Goal: Contribute content

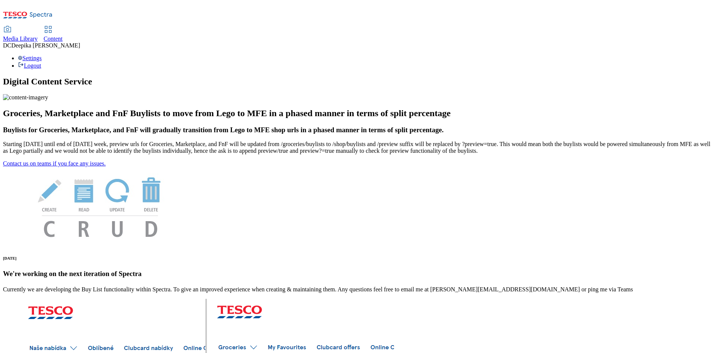
click at [63, 35] on div "Content" at bounding box center [53, 38] width 19 height 7
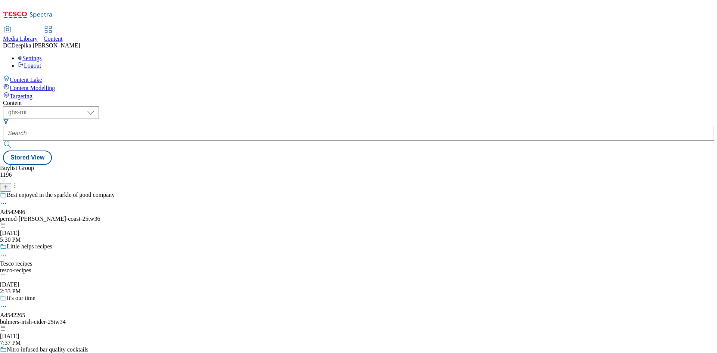
click at [129, 165] on div "Buylist Group 1196 Best enjoyed in the sparkle of good company Ad542496 pernod-…" at bounding box center [358, 165] width 711 height 0
click at [99, 106] on select "ghs-roi ghs-[GEOGRAPHIC_DATA]" at bounding box center [51, 112] width 96 height 12
select select "ghs-[GEOGRAPHIC_DATA]"
click at [97, 106] on select "ghs-roi ghs-[GEOGRAPHIC_DATA]" at bounding box center [51, 112] width 96 height 12
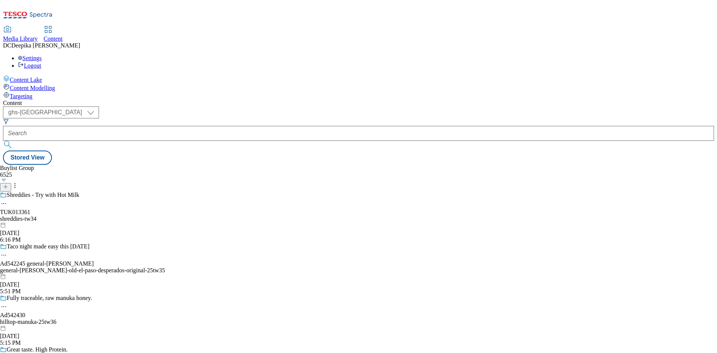
click at [8, 184] on icon at bounding box center [5, 186] width 5 height 5
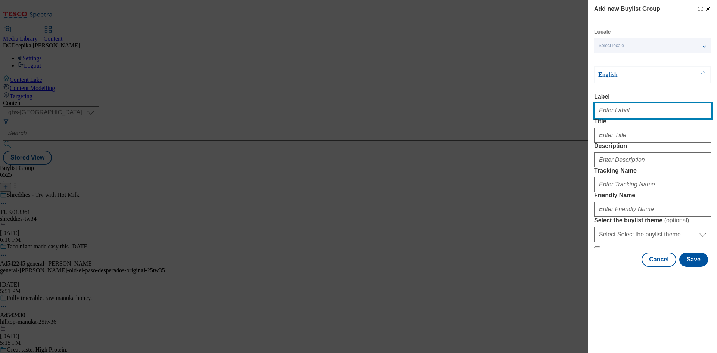
click at [602, 114] on input "Label" at bounding box center [652, 110] width 117 height 15
paste input "Ad542080"
type input "Ad542080"
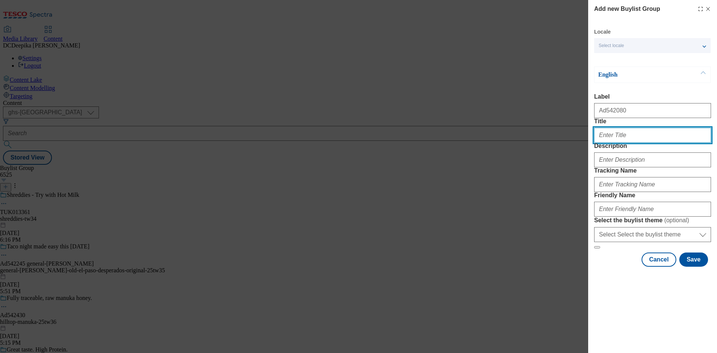
click at [629, 143] on input "Title" at bounding box center [652, 135] width 117 height 15
click at [649, 143] on input "Title" at bounding box center [652, 135] width 117 height 15
paste input "1 Can 1 Breakfast Donated"
type input "1 Can 1 Breakfast Donated"
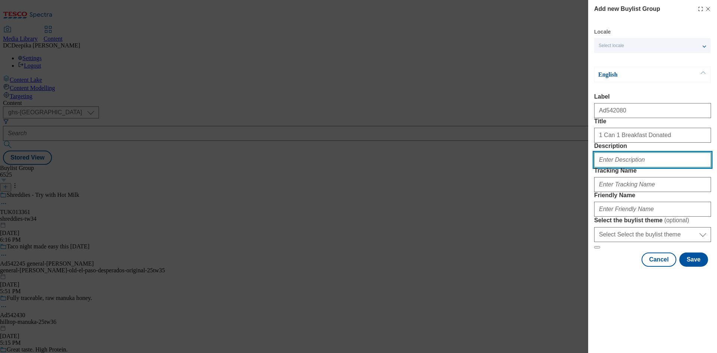
click at [626, 167] on input "Description" at bounding box center [652, 159] width 117 height 15
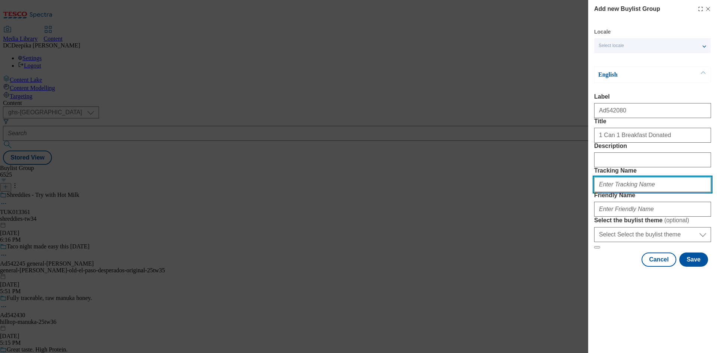
click at [616, 192] on input "Tracking Name" at bounding box center [652, 184] width 117 height 15
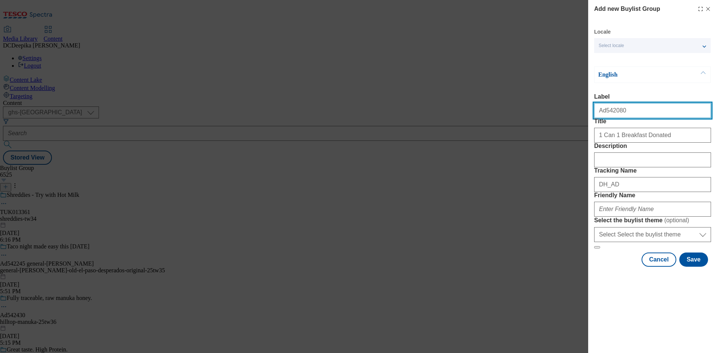
drag, startPoint x: 643, startPoint y: 113, endPoint x: 605, endPoint y: 117, distance: 38.6
click at [605, 117] on input "Ad542080" at bounding box center [652, 110] width 117 height 15
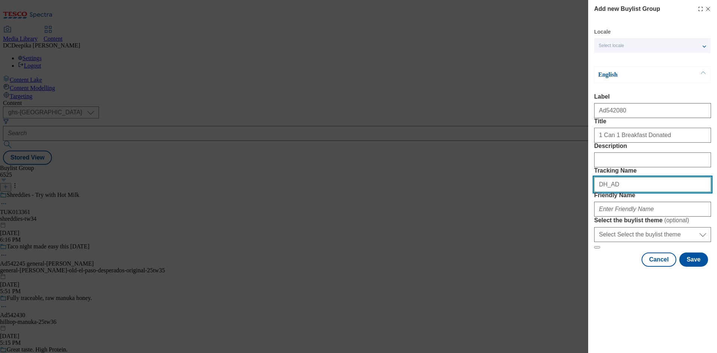
click at [642, 192] on input "DH_AD" at bounding box center [652, 184] width 117 height 15
paste input "542080"
type input "DH_AD542080"
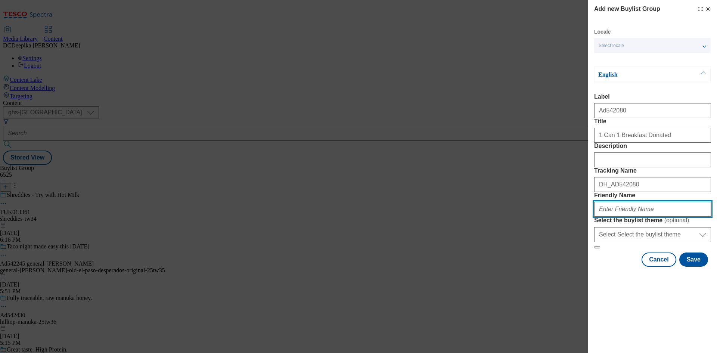
click at [646, 216] on input "Friendly Name" at bounding box center [652, 209] width 117 height 15
paste input "[PERSON_NAME]"
type input "[PERSON_NAME]"
paste input "[PERSON_NAME]-magic breakfast fuel for learning-25tw36"
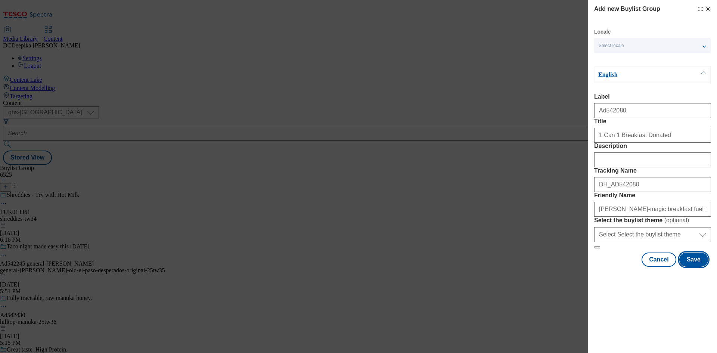
click at [686, 267] on button "Save" at bounding box center [693, 259] width 29 height 14
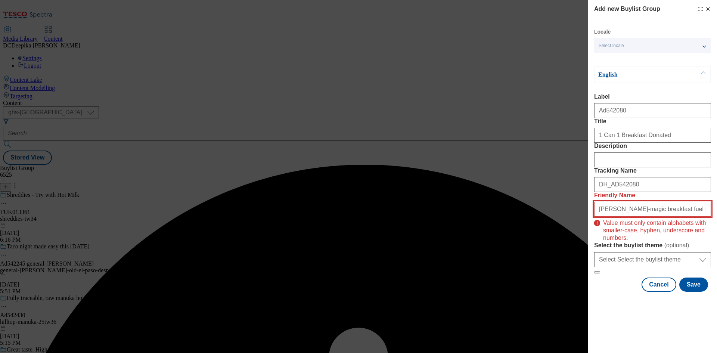
drag, startPoint x: 597, startPoint y: 264, endPoint x: 580, endPoint y: 265, distance: 16.9
click at [580, 265] on div "Add new Buylist Group Locale Select locale English Welsh English Label Ad542080…" at bounding box center [358, 176] width 717 height 353
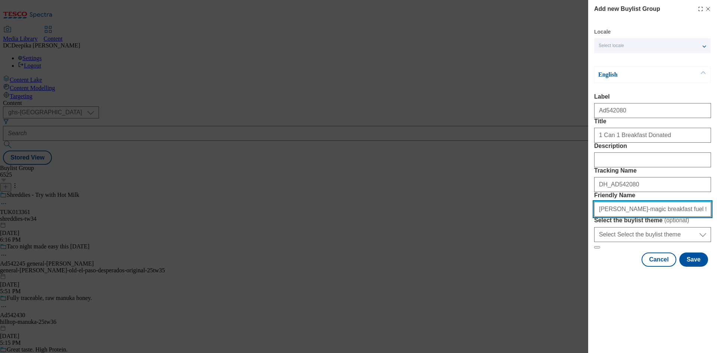
click at [653, 216] on input "[PERSON_NAME]-magic breakfast fuel for learning-25tw36" at bounding box center [652, 209] width 117 height 15
paste input "-breakfast-fuel-for-"
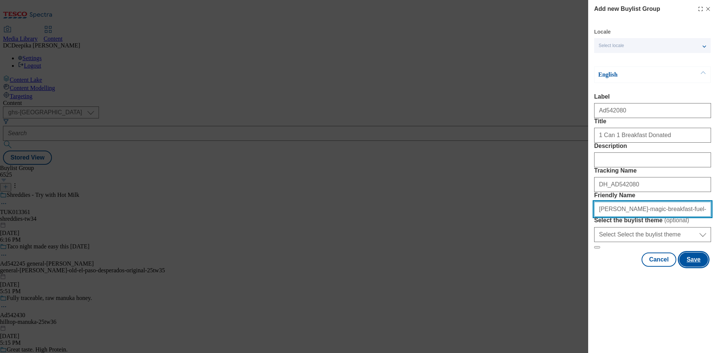
type input "[PERSON_NAME]-magic-breakfast-fuel-for-learning-25tw36"
click at [704, 267] on button "Save" at bounding box center [693, 259] width 29 height 14
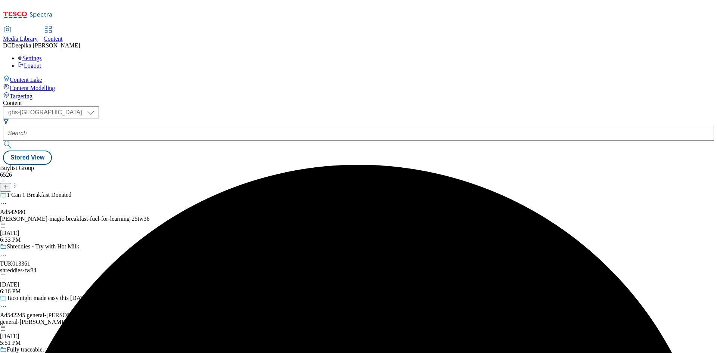
click at [7, 200] on icon at bounding box center [3, 203] width 7 height 7
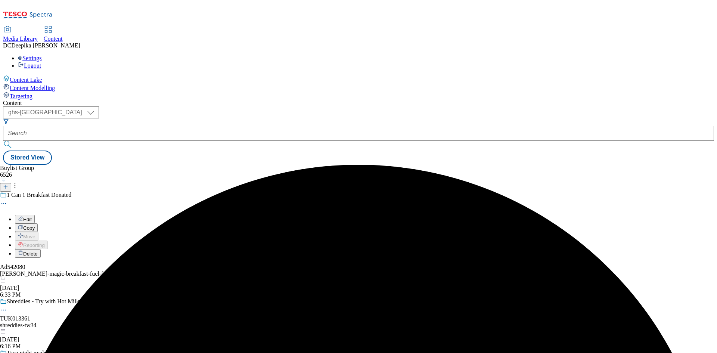
click at [286, 165] on div "Buylist Group 6526 1 Can 1 Breakfast Donated Edit Copy Move Reporting Delete Ad…" at bounding box center [358, 165] width 711 height 0
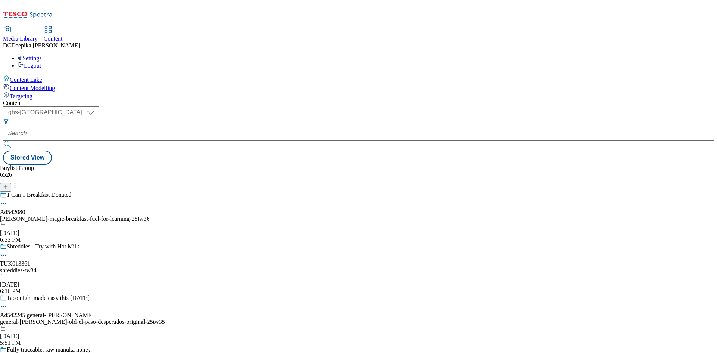
click at [165, 191] on div "1 Can 1 Breakfast Donated Ad542080 heinz-magic-breakfast-fuel-for-learning-25tw…" at bounding box center [82, 217] width 165 height 52
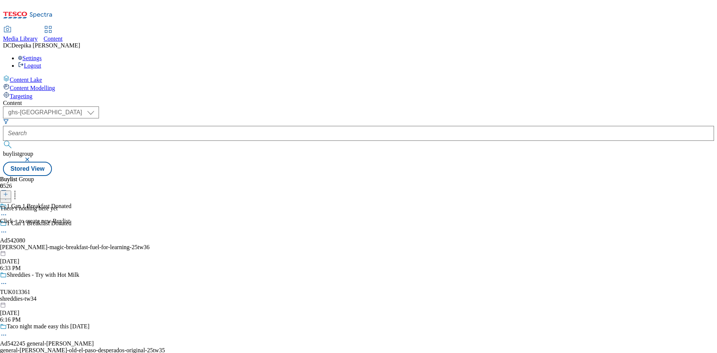
click at [8, 191] on icon at bounding box center [5, 193] width 5 height 5
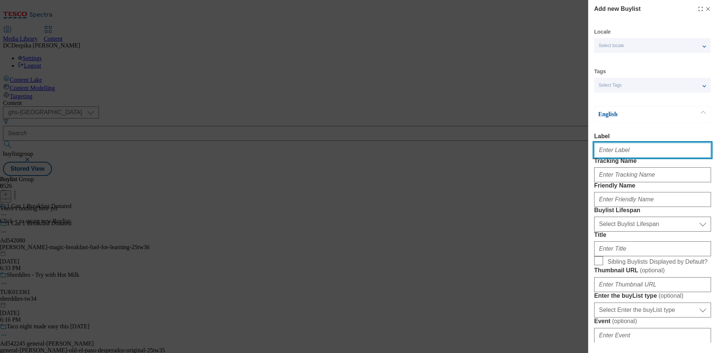
click at [622, 158] on input "Label" at bounding box center [652, 150] width 117 height 15
paste input "Ad542080"
type input "Ad542080"
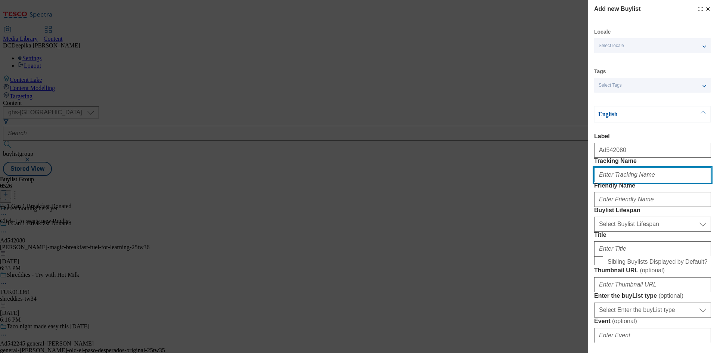
click at [616, 182] on input "Tracking Name" at bounding box center [652, 174] width 117 height 15
paste input "Ad542080"
click at [619, 182] on input "DH_ADAd542080" at bounding box center [652, 174] width 117 height 15
click at [618, 182] on input "DH_ADAd542080" at bounding box center [652, 174] width 117 height 15
type input "DH_AD542080"
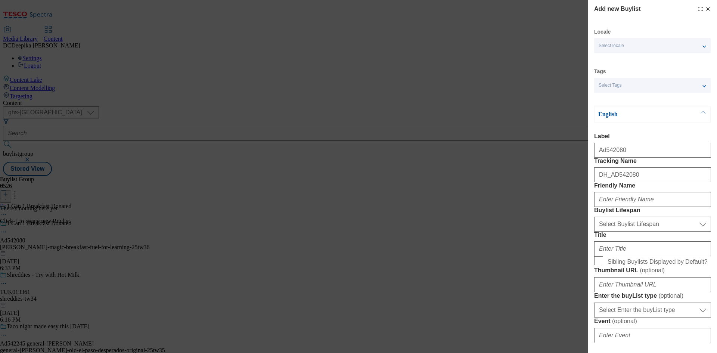
click at [614, 207] on div "Modal" at bounding box center [652, 198] width 117 height 18
click at [617, 207] on input "Friendly Name" at bounding box center [652, 199] width 117 height 15
click at [639, 207] on input "Friendly Name" at bounding box center [652, 199] width 117 height 15
paste input "heinz"
type input "heinz"
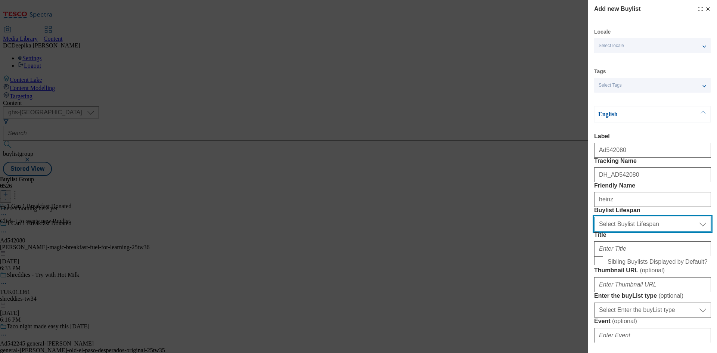
drag, startPoint x: 642, startPoint y: 267, endPoint x: 644, endPoint y: 271, distance: 4.4
click at [642, 231] on select "Select Buylist Lifespan evergreen seasonal tactical" at bounding box center [652, 223] width 117 height 15
select select "tactical"
click at [594, 231] on select "Select Buylist Lifespan evergreen seasonal tactical" at bounding box center [652, 223] width 117 height 15
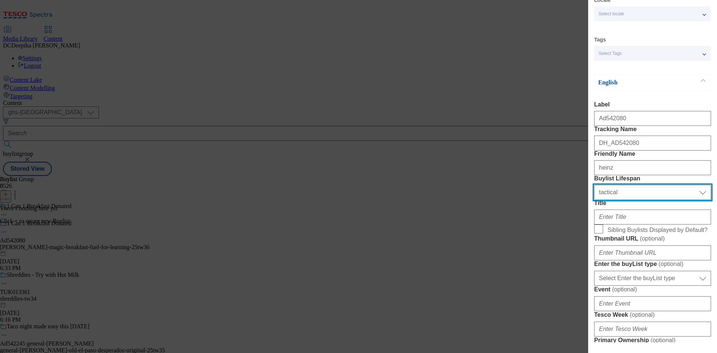
scroll to position [75, 0]
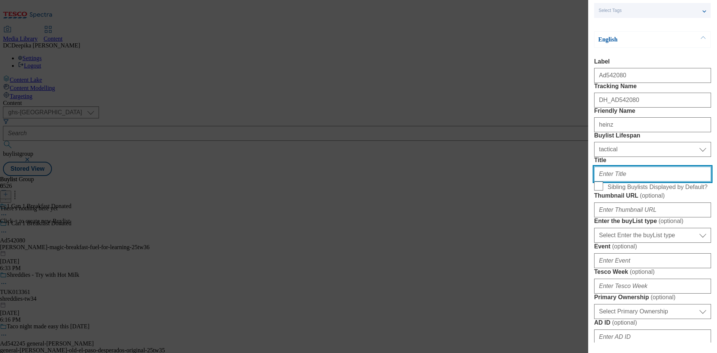
click at [622, 181] on input "Title" at bounding box center [652, 173] width 117 height 15
click at [654, 181] on input "Title" at bounding box center [652, 173] width 117 height 15
paste input "Proudly tackling child morning hunger together"
drag, startPoint x: 596, startPoint y: 227, endPoint x: 574, endPoint y: 227, distance: 22.0
click at [574, 227] on div "Add new Buylist Locale Select locale English Welsh Tags Select Tags fnf marketp…" at bounding box center [358, 176] width 717 height 353
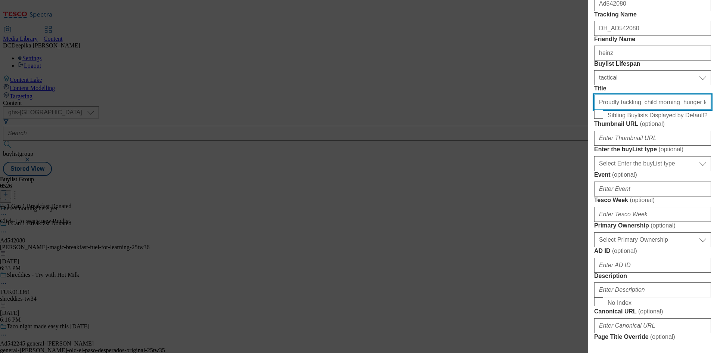
scroll to position [187, 0]
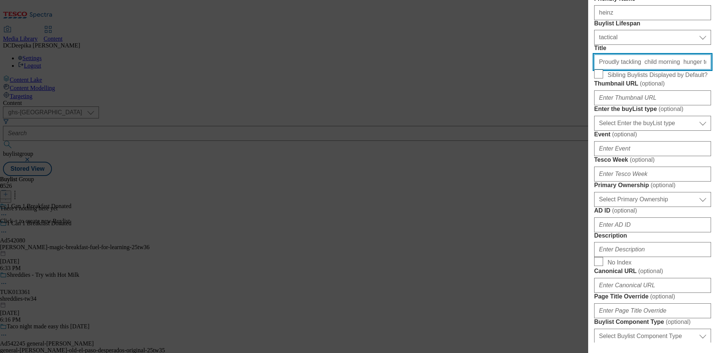
type input "Proudly tackling child morning hunger together"
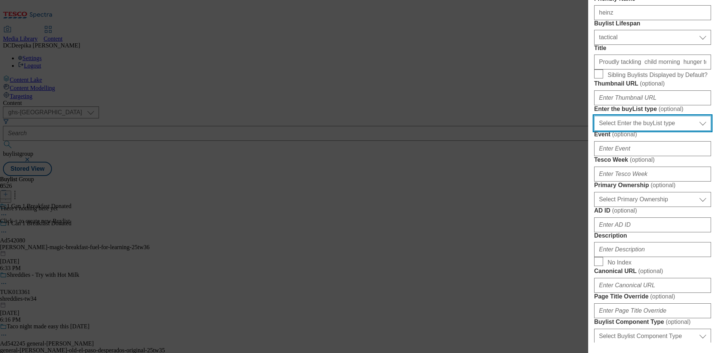
click at [642, 131] on select "Select Enter the buyList type event supplier funded long term >4 weeks supplier…" at bounding box center [652, 123] width 117 height 15
select select "supplier funded short term 1-3 weeks"
click at [594, 131] on select "Select Enter the buyList type event supplier funded long term >4 weeks supplier…" at bounding box center [652, 123] width 117 height 15
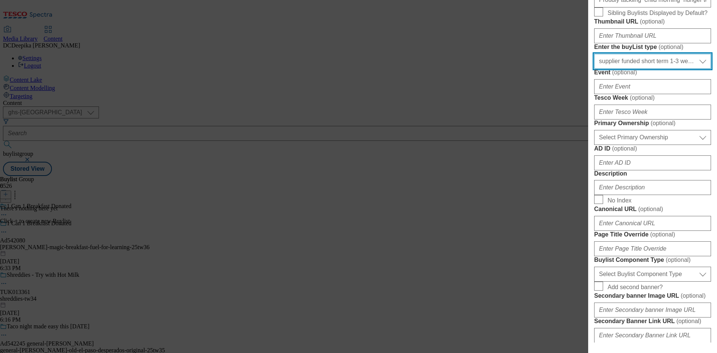
scroll to position [261, 0]
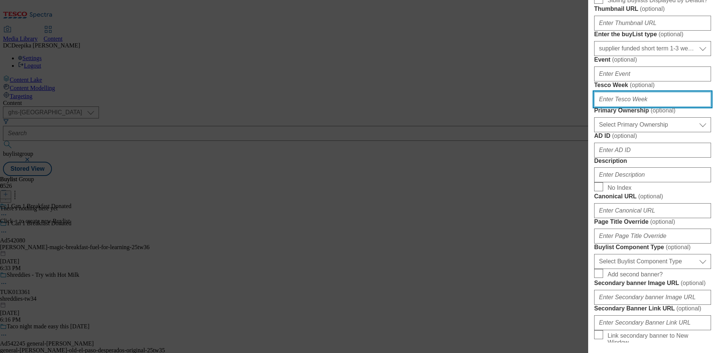
click at [627, 107] on input "Tesco Week ( optional )" at bounding box center [652, 99] width 117 height 15
type input "36"
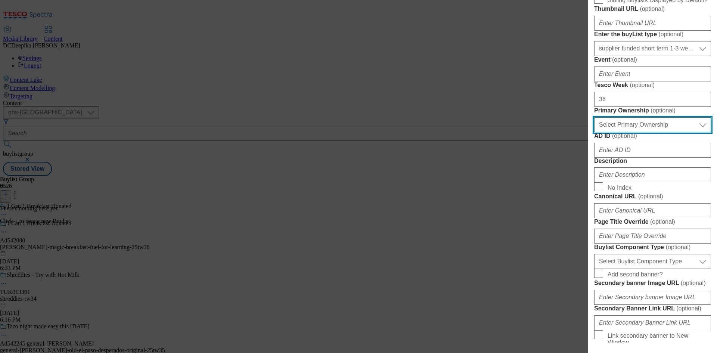
click at [650, 132] on select "Select Primary Ownership [PERSON_NAME]" at bounding box center [652, 124] width 117 height 15
select select "dunnhumby"
click at [594, 132] on select "Select Primary Ownership [PERSON_NAME]" at bounding box center [652, 124] width 117 height 15
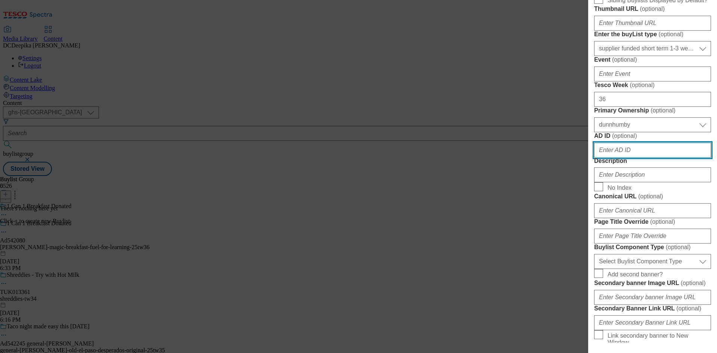
click at [646, 158] on input "AD ID ( optional )" at bounding box center [652, 150] width 117 height 15
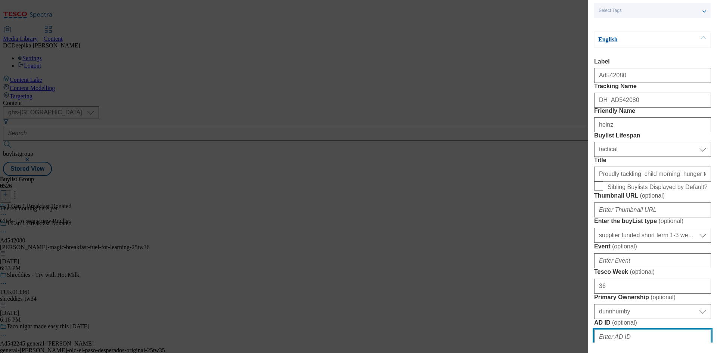
scroll to position [0, 0]
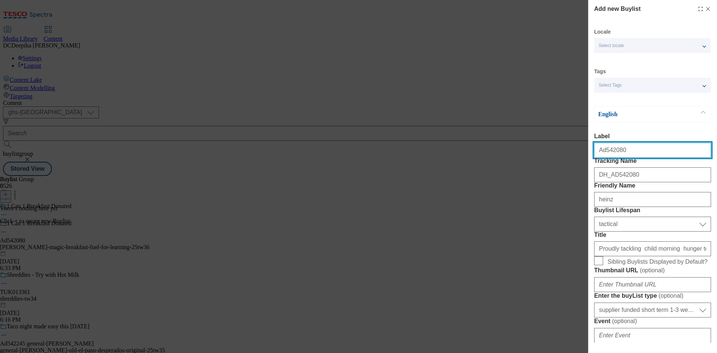
drag, startPoint x: 621, startPoint y: 153, endPoint x: 602, endPoint y: 155, distance: 18.8
click at [602, 155] on input "Ad542080" at bounding box center [652, 150] width 117 height 15
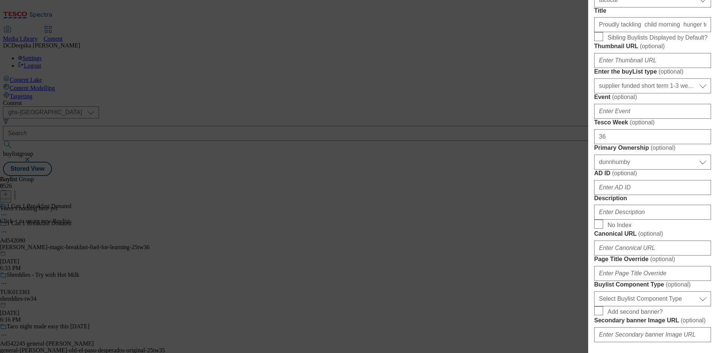
scroll to position [299, 0]
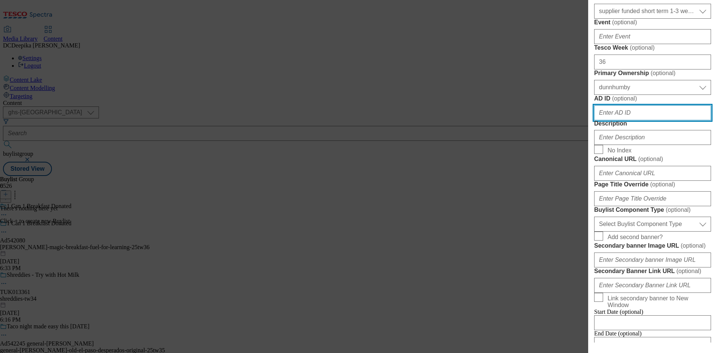
click at [610, 120] on input "AD ID ( optional )" at bounding box center [652, 112] width 117 height 15
paste input "542080"
type input "542080"
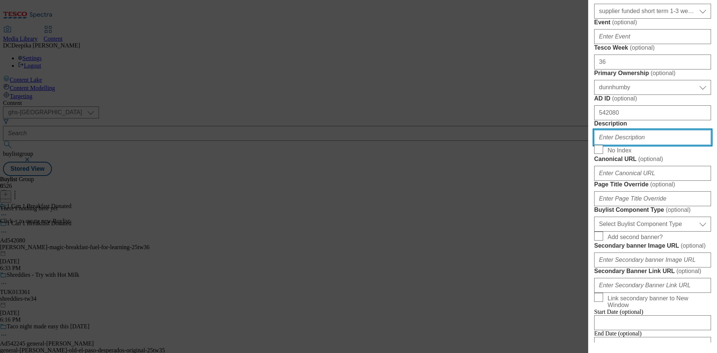
click at [632, 145] on input "Description" at bounding box center [652, 137] width 117 height 15
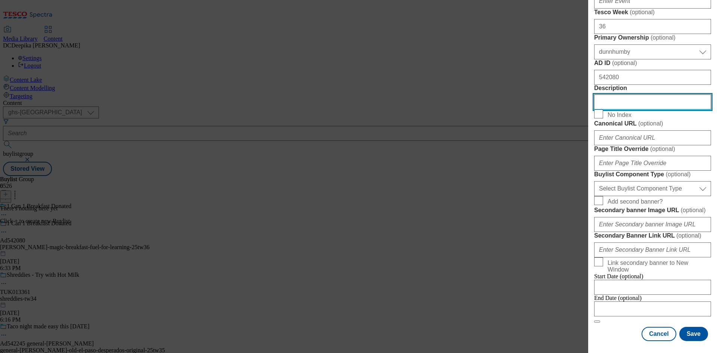
scroll to position [411, 0]
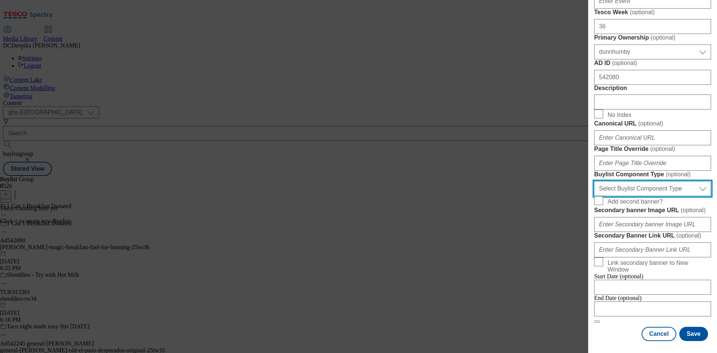
click at [689, 196] on select "Select Buylist Component Type Banner Competition Header Meal" at bounding box center [652, 188] width 117 height 15
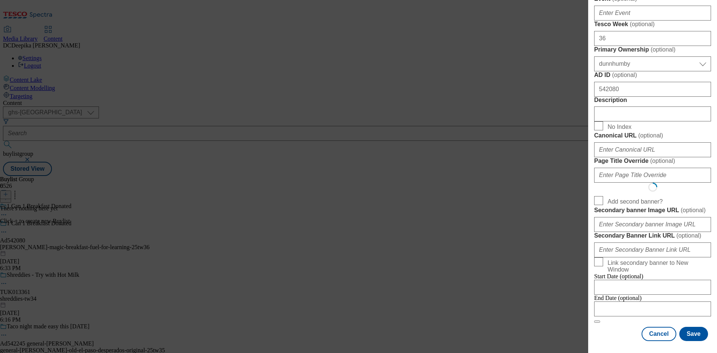
select select "Banner"
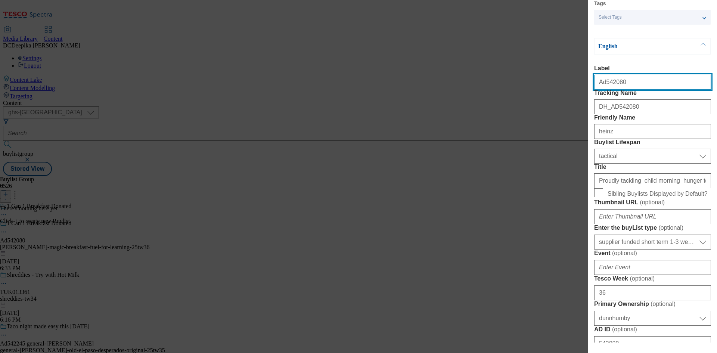
scroll to position [0, 0]
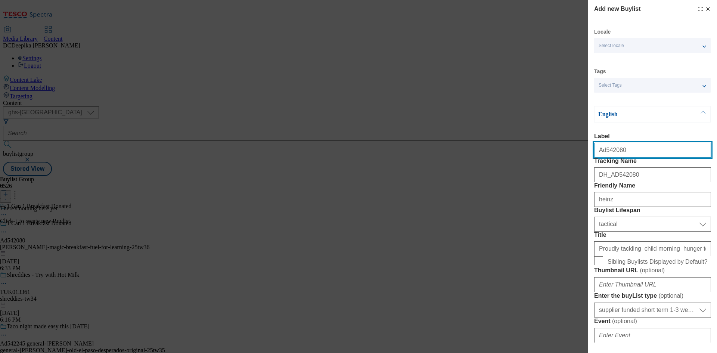
drag, startPoint x: 629, startPoint y: 150, endPoint x: 628, endPoint y: 159, distance: 9.1
click at [629, 151] on input "Ad542080" at bounding box center [652, 150] width 117 height 15
click at [625, 158] on input "Ad542080" at bounding box center [652, 150] width 117 height 15
drag, startPoint x: 627, startPoint y: 155, endPoint x: 605, endPoint y: 158, distance: 23.0
click at [605, 158] on input "Ad542080" at bounding box center [652, 150] width 117 height 15
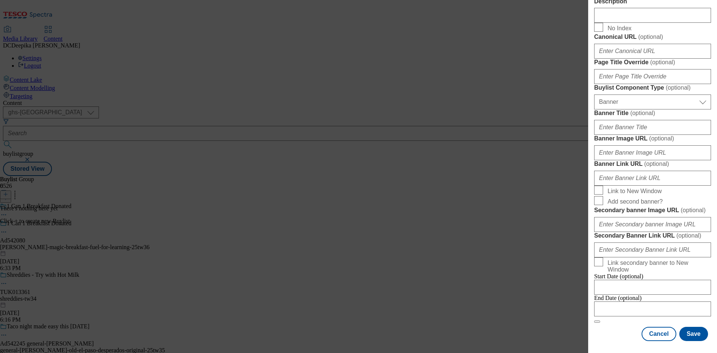
scroll to position [740, 0]
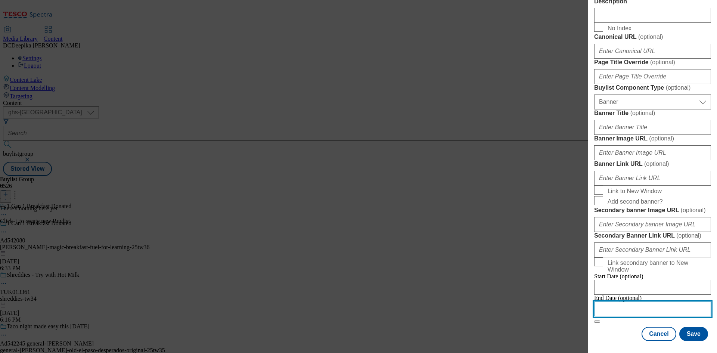
click at [665, 303] on input "Modal" at bounding box center [652, 308] width 117 height 15
select select "2025"
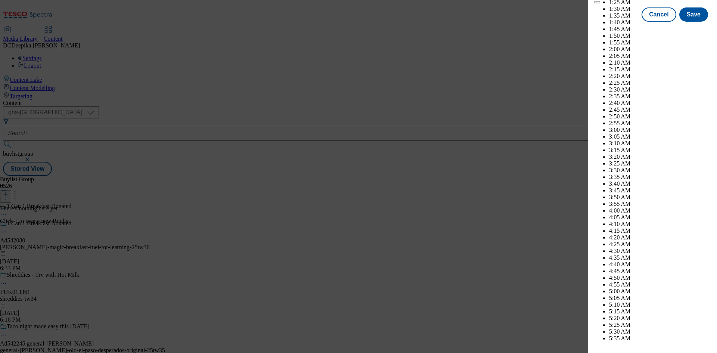
scroll to position [3076, 0]
select select "January"
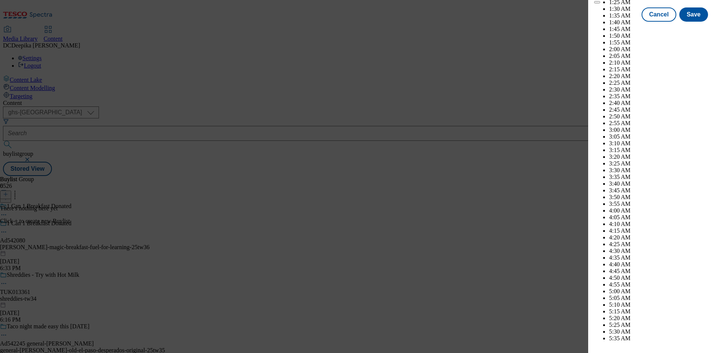
select select "2026"
click at [687, 28] on button "Save" at bounding box center [693, 21] width 29 height 14
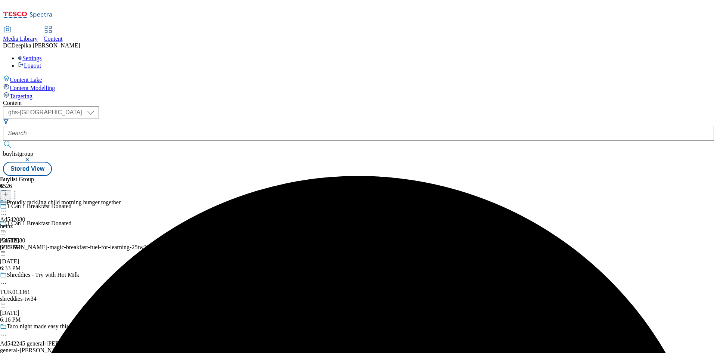
click at [121, 199] on div "Proudly tackling child morning hunger together Ad542080 [PERSON_NAME] [DATE] 6:…" at bounding box center [60, 225] width 121 height 52
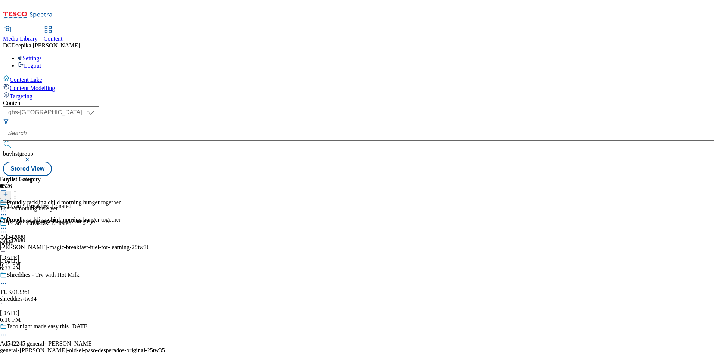
click at [6, 192] on line at bounding box center [6, 194] width 0 height 4
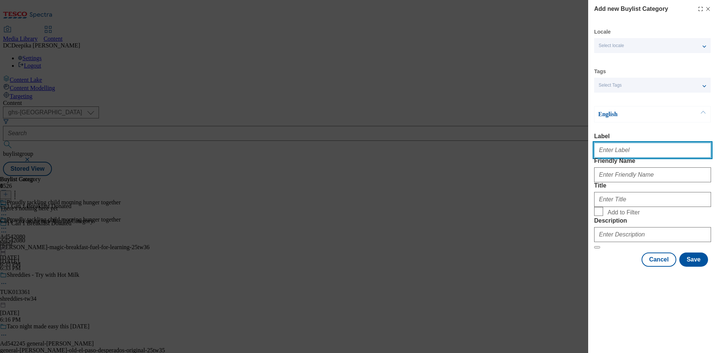
click at [627, 146] on input "Label" at bounding box center [652, 150] width 117 height 15
paste input "Ad542080"
type input "Ad542080"
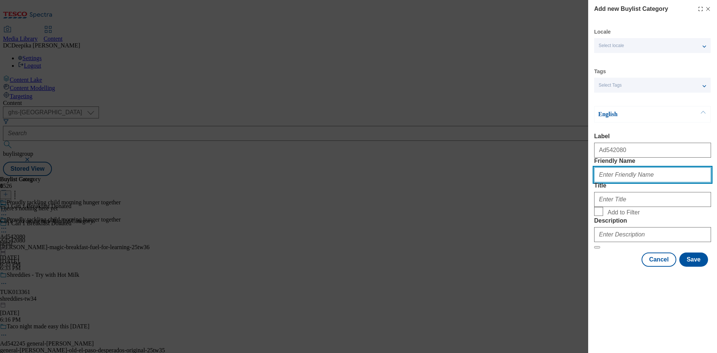
click at [636, 182] on input "Friendly Name" at bounding box center [652, 174] width 117 height 15
click at [628, 182] on input "Friendly Name" at bounding box center [652, 174] width 117 height 15
paste input "[PERSON_NAME]-magic-breakfast-fuel-for-learning"
type input "[PERSON_NAME]-magic-breakfast-fuel-for-learning"
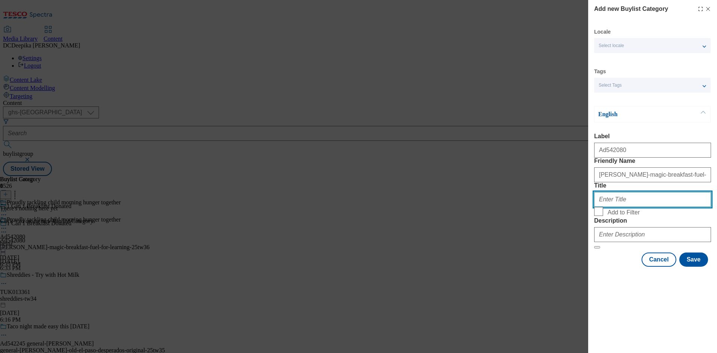
click at [644, 207] on input "Title" at bounding box center [652, 199] width 117 height 15
paste input "[PERSON_NAME]"
type input "[PERSON_NAME]"
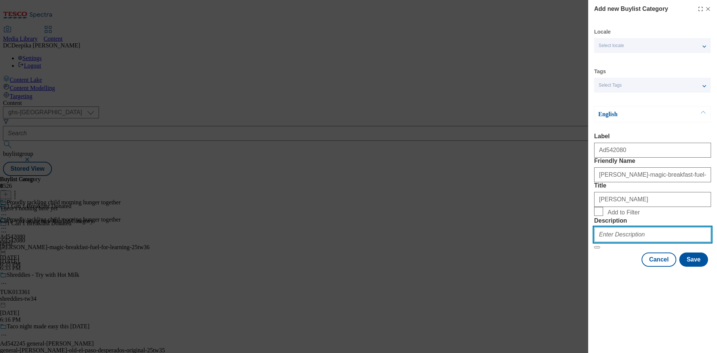
click at [637, 242] on input "Description" at bounding box center [652, 234] width 117 height 15
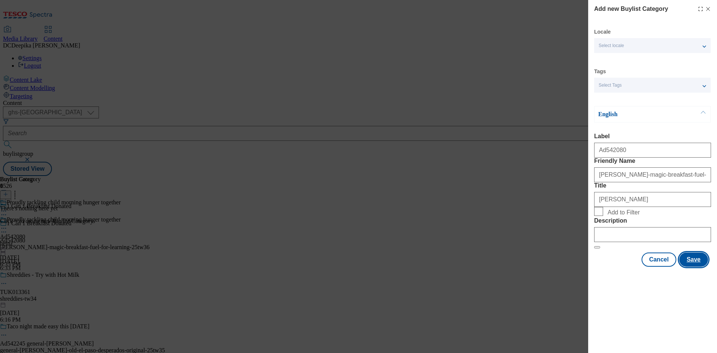
click at [707, 267] on button "Save" at bounding box center [693, 259] width 29 height 14
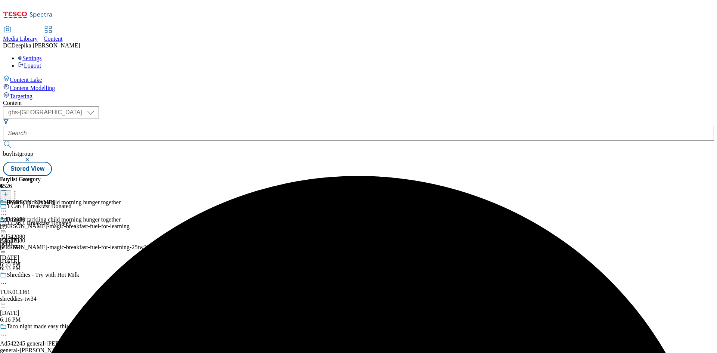
click at [130, 199] on div "Heinz Ad542080 heinz-magic-breakfast-fuel-for-learning [DATE] 6:35 PM" at bounding box center [65, 225] width 130 height 52
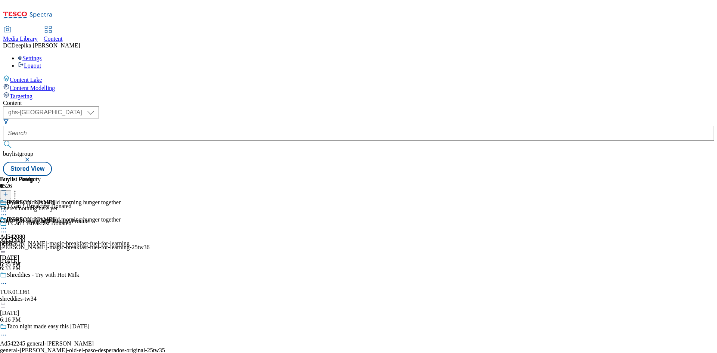
click at [8, 191] on icon at bounding box center [5, 193] width 5 height 5
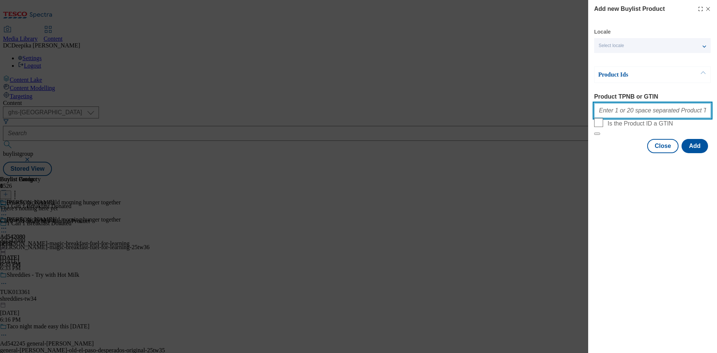
click at [630, 115] on input "Product TPNB or GTIN" at bounding box center [652, 110] width 117 height 15
paste input "50504780 82545100 50020499 50020516 50020522 50320576 50504780 54324888 5456269…"
type input "50504780 82545100 50020499 50020516 50020522 50320576 50504780 54324888 5456269…"
click at [695, 153] on button "Add" at bounding box center [694, 146] width 27 height 14
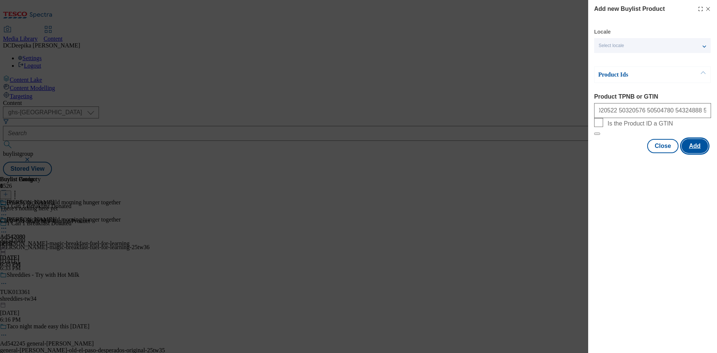
scroll to position [0, 0]
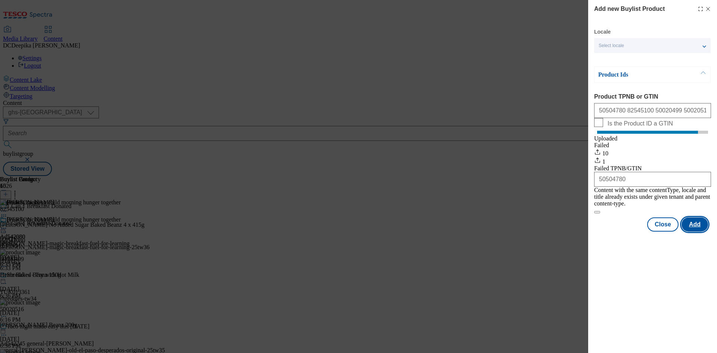
click at [694, 225] on button "Add" at bounding box center [694, 224] width 27 height 14
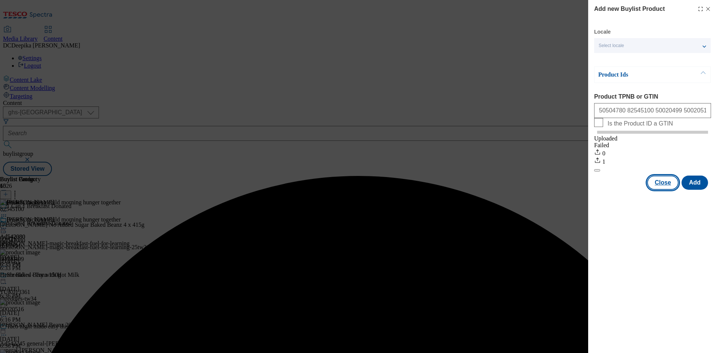
click at [672, 230] on div "Add new Buylist Product Locale Select locale English Welsh Product Ids Product …" at bounding box center [652, 176] width 129 height 353
click at [672, 190] on button "Close" at bounding box center [662, 182] width 31 height 14
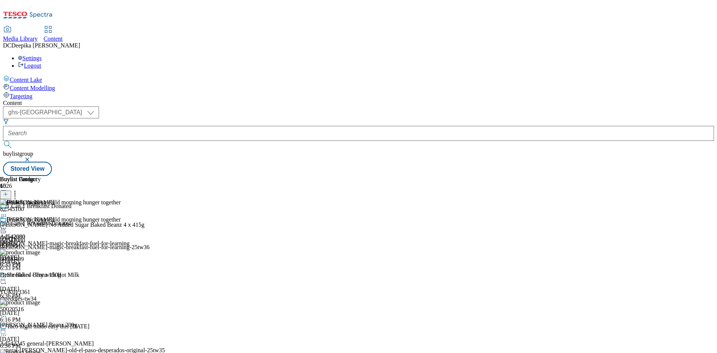
scroll to position [112, 0]
click at [130, 216] on div "Heinz Ad542080 heinz-magic-breakfast-fuel-for-learning [DATE] 6:35 PM" at bounding box center [65, 242] width 130 height 52
click at [7, 224] on icon at bounding box center [3, 227] width 7 height 7
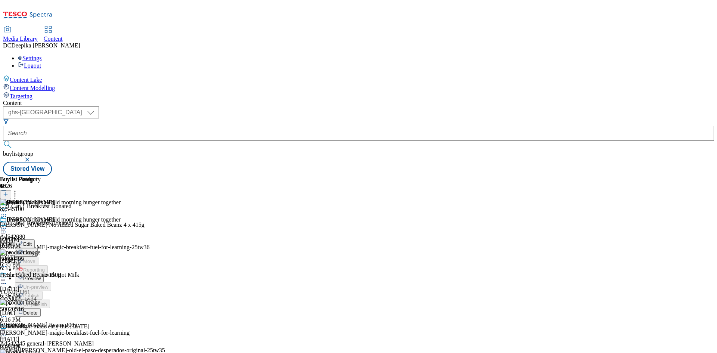
click at [130, 274] on li "Preview" at bounding box center [72, 278] width 115 height 9
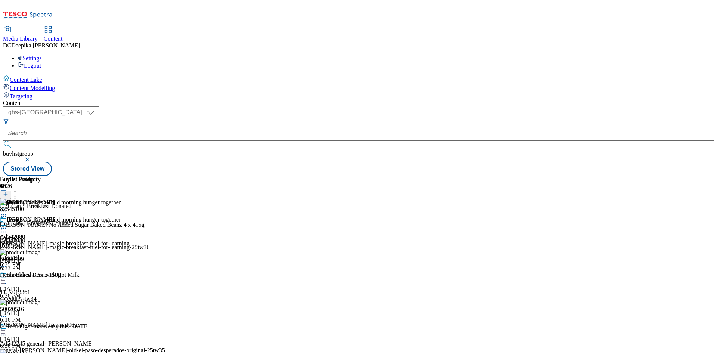
click at [7, 224] on icon at bounding box center [3, 227] width 7 height 7
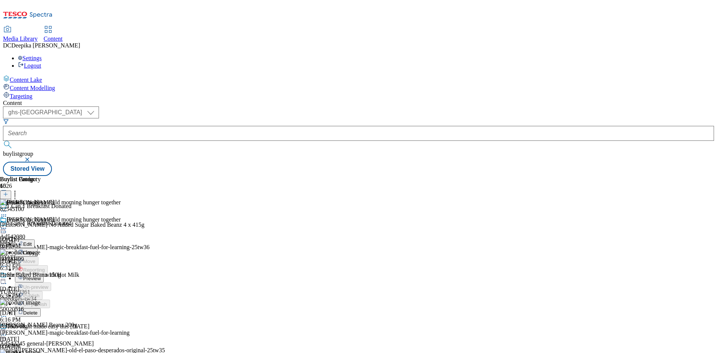
click at [44, 274] on button "Preview" at bounding box center [29, 278] width 29 height 9
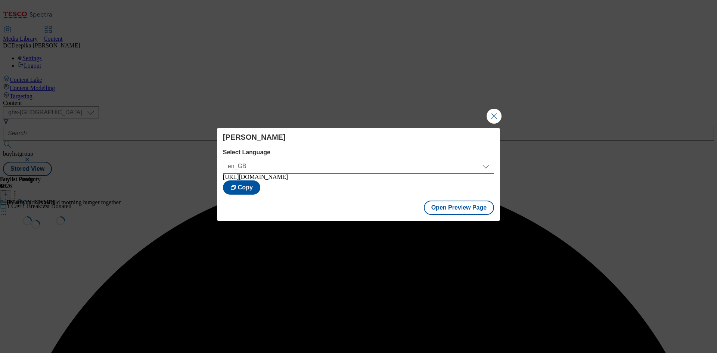
scroll to position [0, 0]
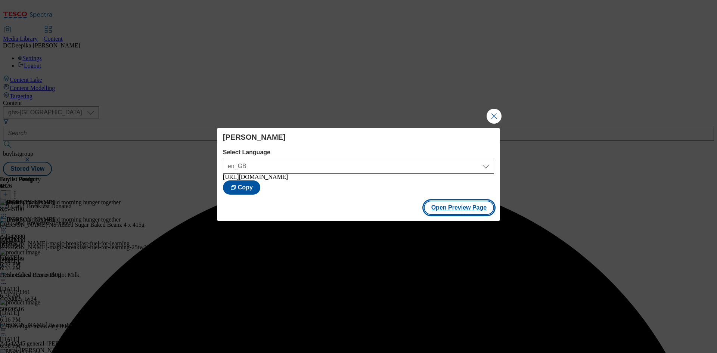
click at [441, 213] on button "Open Preview Page" at bounding box center [459, 207] width 71 height 14
click at [487, 114] on button "Close Modal" at bounding box center [493, 116] width 15 height 15
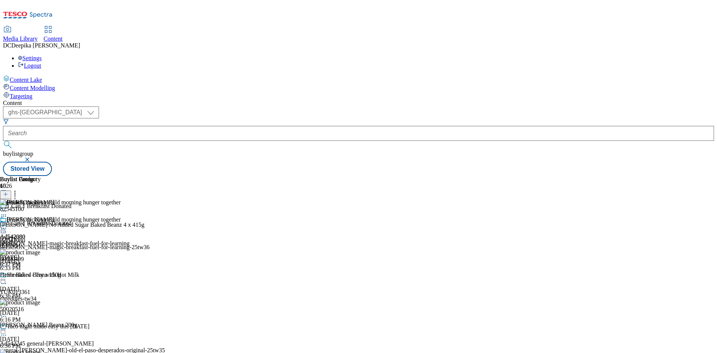
click at [7, 228] on icon at bounding box center [3, 231] width 7 height 7
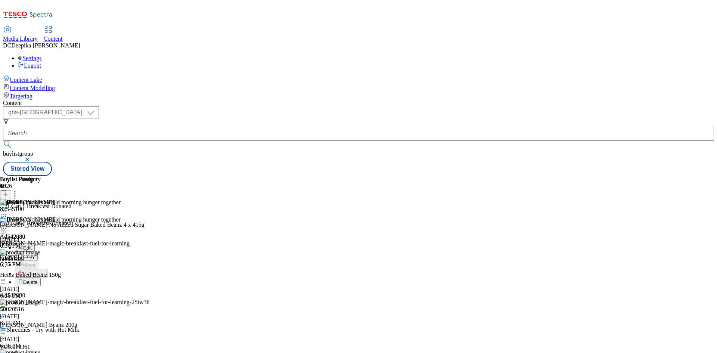
click at [32, 245] on span "Edit" at bounding box center [27, 248] width 9 height 6
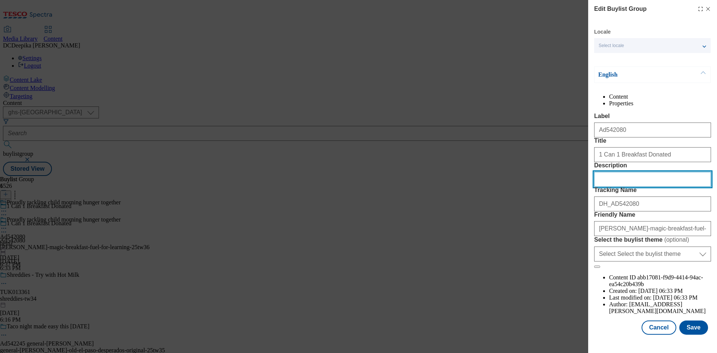
click at [619, 187] on input "Description" at bounding box center [652, 179] width 117 height 15
paste input "[PERSON_NAME] No Added Sugar Baked Beanz 4 x 415g"
type input "[PERSON_NAME] No Added Sugar Baked Beanz 4 x 415g"
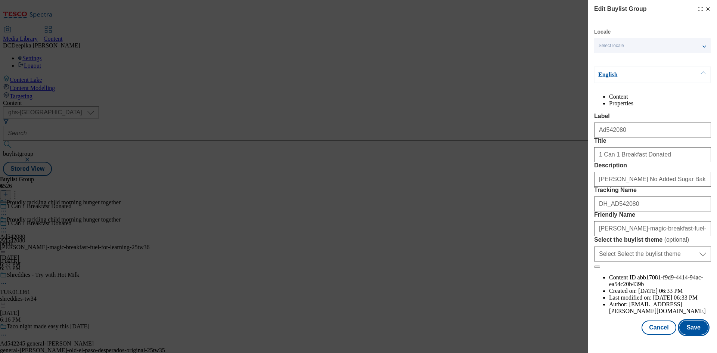
click at [686, 334] on button "Save" at bounding box center [693, 327] width 29 height 14
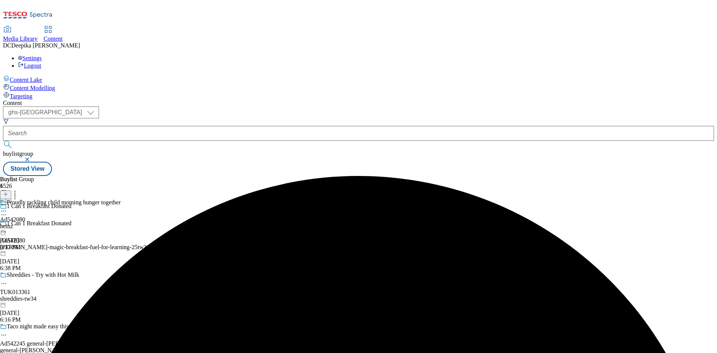
click at [7, 207] on icon at bounding box center [3, 210] width 7 height 7
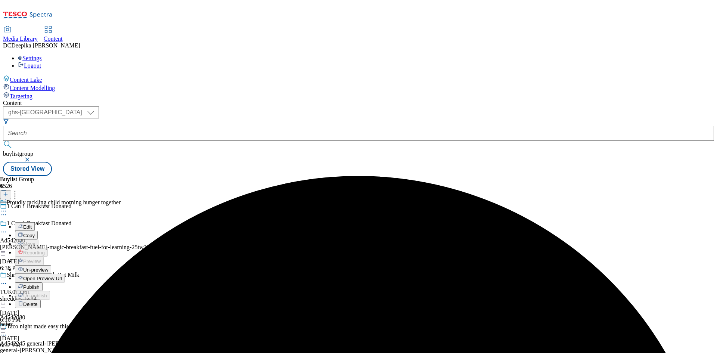
click at [32, 224] on span "Edit" at bounding box center [27, 227] width 9 height 6
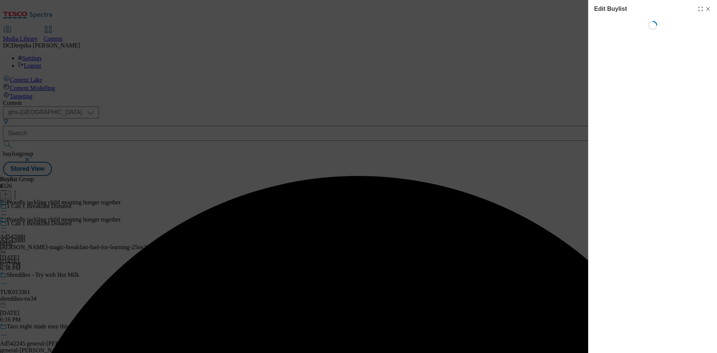
select select "tactical"
select select "supplier funded short term 1-3 weeks"
select select "dunnhumby"
select select "Banner"
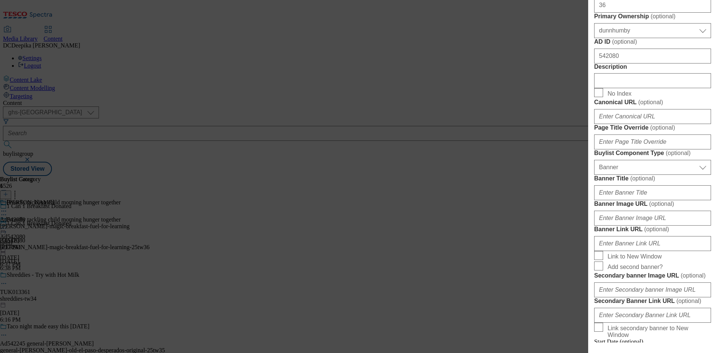
scroll to position [411, 0]
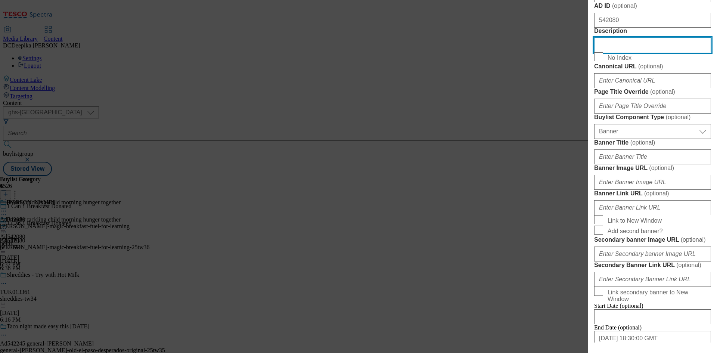
click at [605, 52] on input "Description" at bounding box center [652, 44] width 117 height 15
paste input "[PERSON_NAME] No Added Sugar Baked Beanz 4 x 415g"
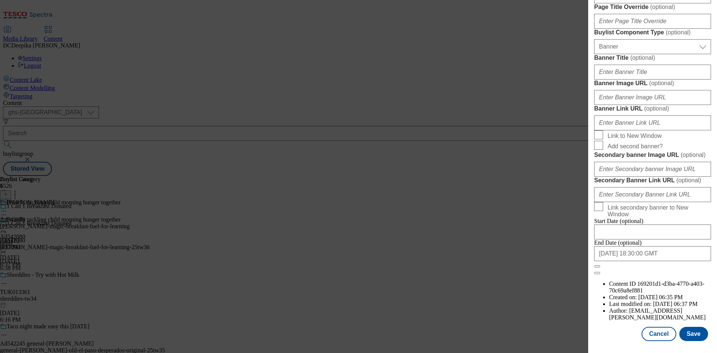
scroll to position [773, 0]
type input "[PERSON_NAME] No Added Sugar Baked Beanz 4 x 415g"
click at [700, 333] on button "Save" at bounding box center [693, 334] width 29 height 14
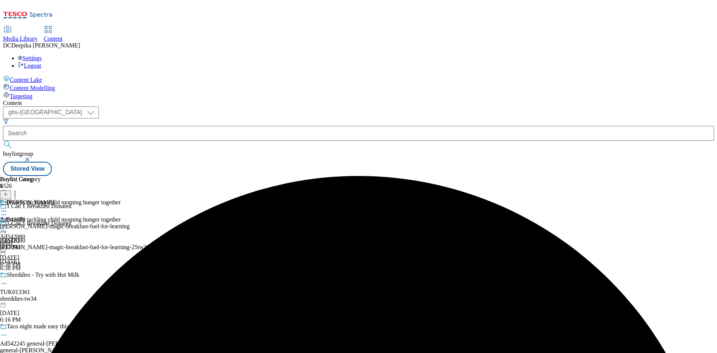
click at [7, 207] on icon at bounding box center [3, 210] width 7 height 7
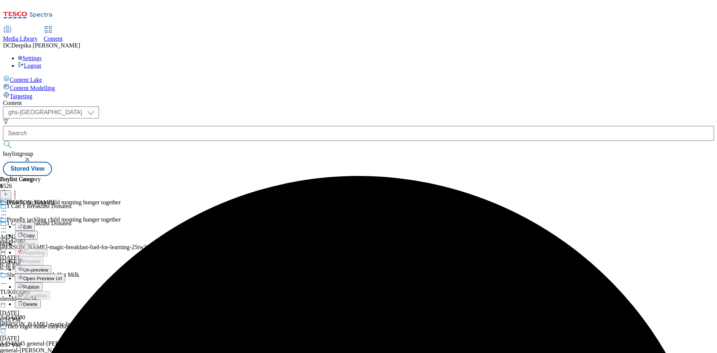
click at [32, 224] on span "Edit" at bounding box center [27, 227] width 9 height 6
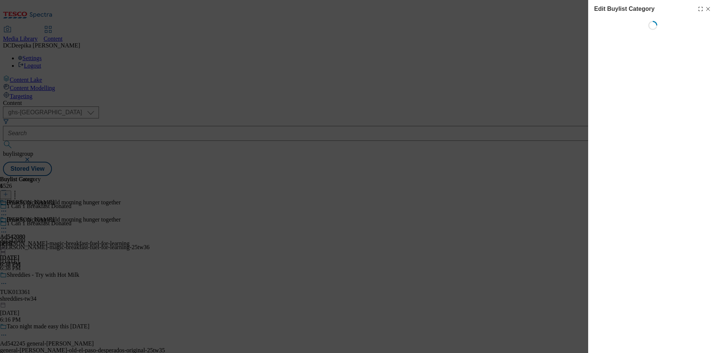
click at [709, 9] on icon "Modal" at bounding box center [708, 9] width 6 height 6
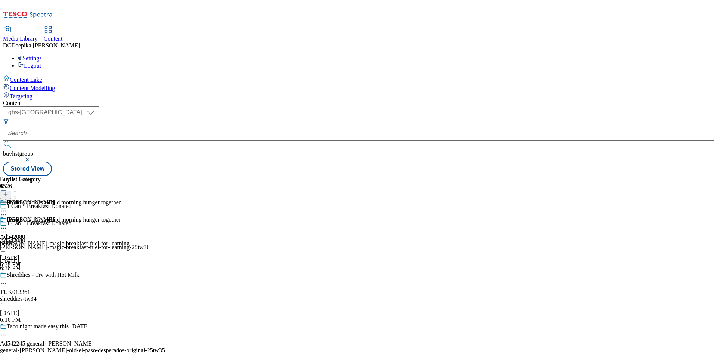
click at [7, 224] on icon at bounding box center [3, 227] width 7 height 7
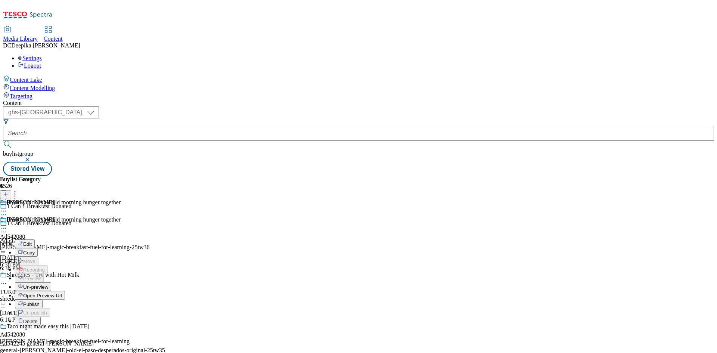
click at [35, 239] on button "Edit" at bounding box center [25, 243] width 20 height 9
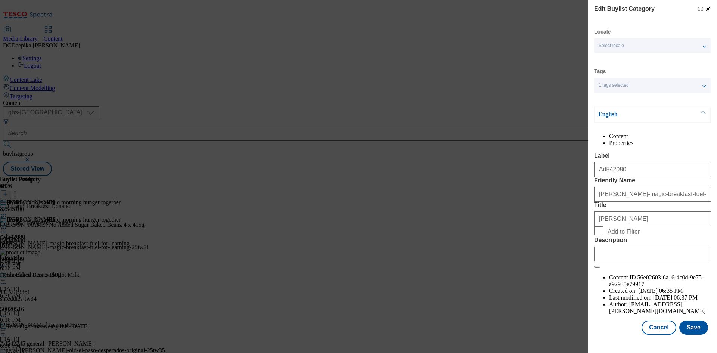
scroll to position [15, 0]
click at [643, 261] on input "Description" at bounding box center [652, 253] width 117 height 15
paste input "[PERSON_NAME] No Added Sugar Baked Beanz 4 x 415g"
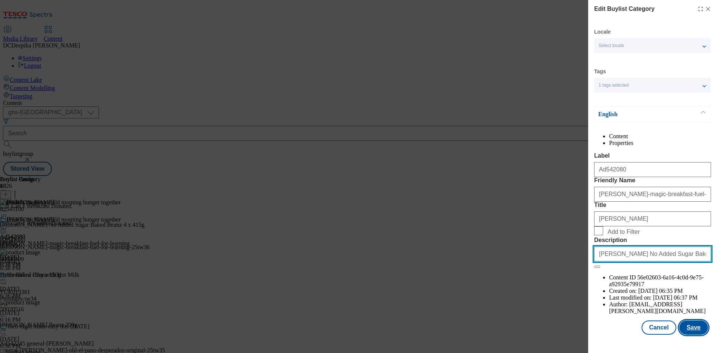
type input "[PERSON_NAME] No Added Sugar Baked Beanz 4 x 415g"
click at [693, 331] on button "Save" at bounding box center [693, 327] width 29 height 14
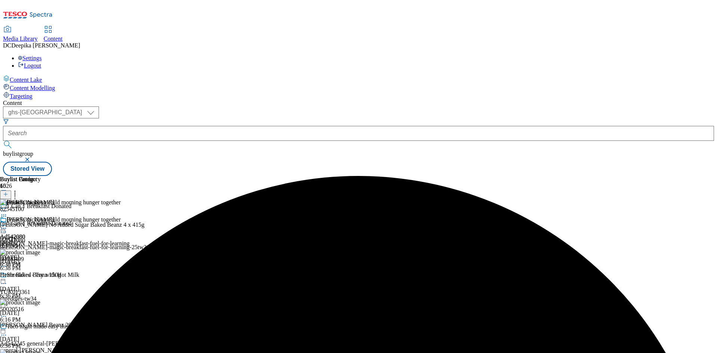
click at [7, 224] on icon at bounding box center [3, 227] width 7 height 7
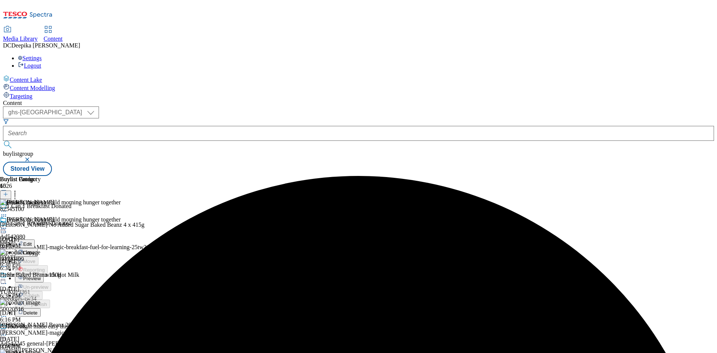
click at [44, 274] on button "Preview" at bounding box center [29, 278] width 29 height 9
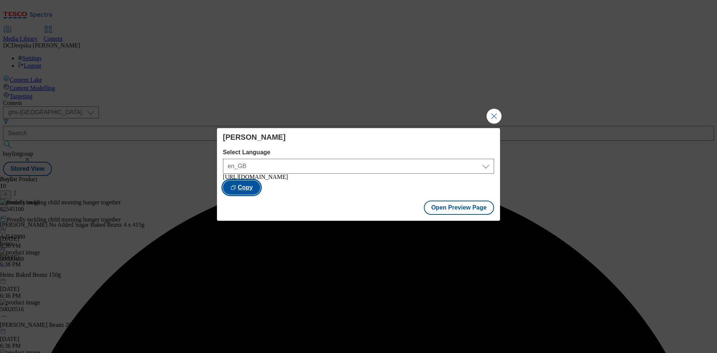
click at [260, 188] on button "Copy" at bounding box center [241, 187] width 37 height 14
